Goal: Check status

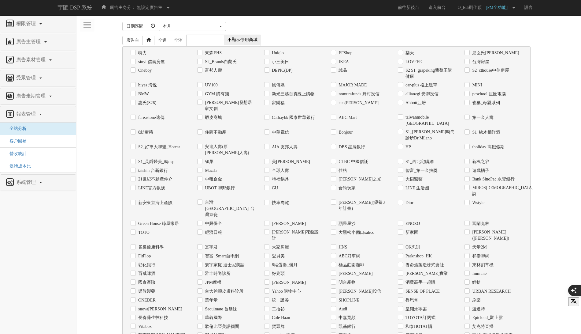
click at [276, 27] on div "[DATE] 本[PERSON_NAME] 本月 上月 過去7天 過去14天 過去30天 指定日期 本月" at bounding box center [347, 26] width 377 height 9
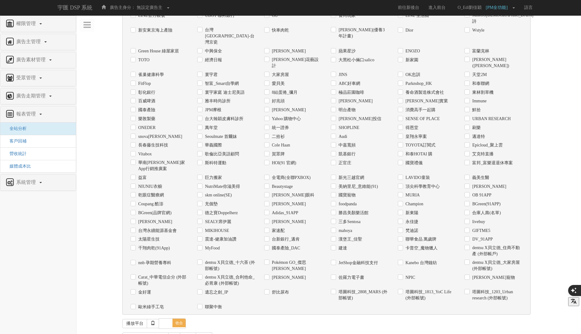
click at [156, 201] on label "Coupang 酷澎" at bounding box center [150, 204] width 27 height 6
click at [135, 202] on input "Coupang 酷澎" at bounding box center [133, 204] width 4 height 4
checkbox input "true"
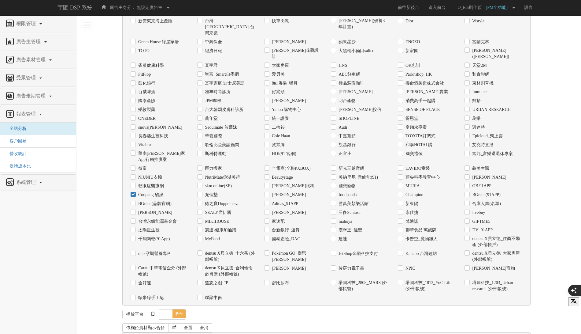
click at [138, 332] on div "日期 廣告主 播放平台 日期呈現方式： 依日呈現 依周呈現 依月呈現" at bounding box center [326, 339] width 409 height 14
click at [136, 335] on div "日期" at bounding box center [160, 338] width 58 height 6
click at [137, 336] on label "日期" at bounding box center [142, 339] width 10 height 6
click at [134, 337] on input "日期" at bounding box center [133, 339] width 4 height 4
checkbox input "true"
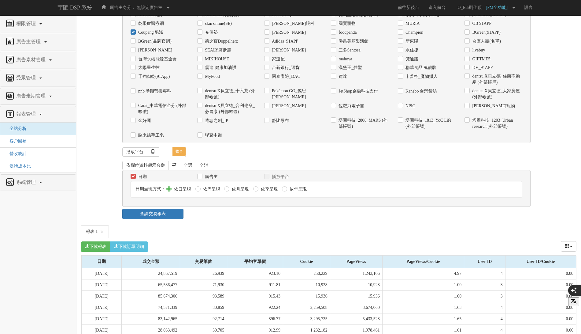
scroll to position [447, 0]
